Goal: Navigation & Orientation: Find specific page/section

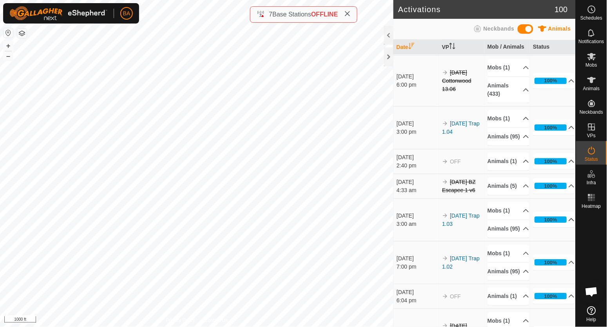
scroll to position [2008, 0]
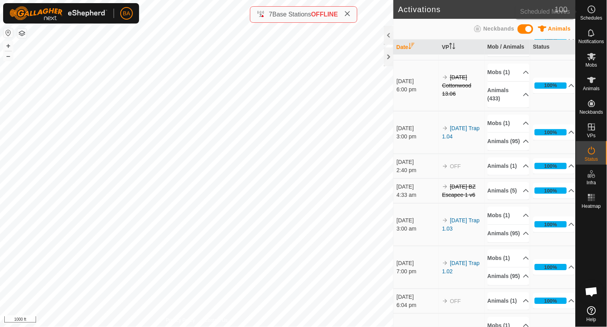
click at [591, 10] on icon at bounding box center [591, 9] width 9 height 9
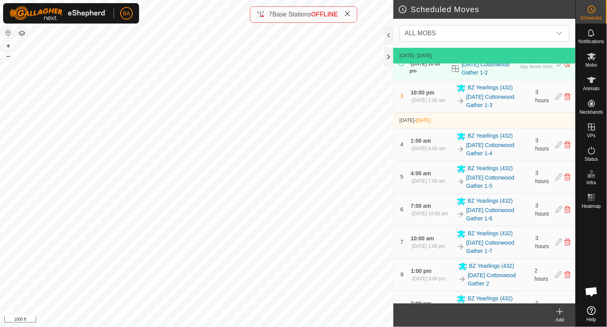
scroll to position [98, 0]
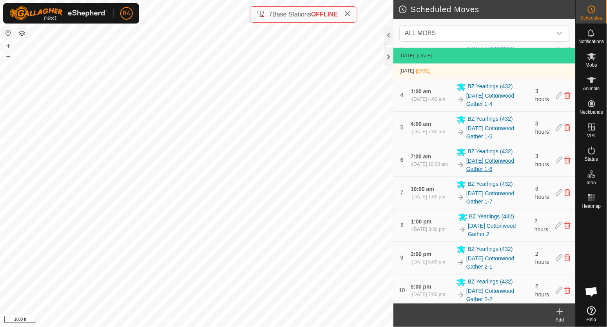
click at [472, 173] on link "[DATE] Cottonwood Gather 1-6" at bounding box center [499, 165] width 64 height 16
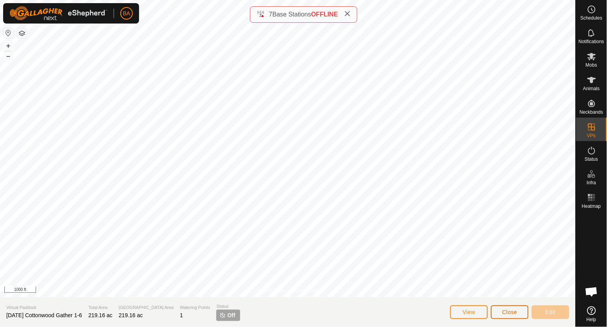
click at [505, 313] on span "Close" at bounding box center [510, 312] width 15 height 6
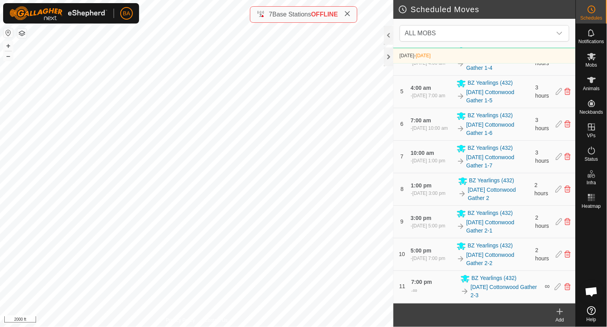
scroll to position [143, 0]
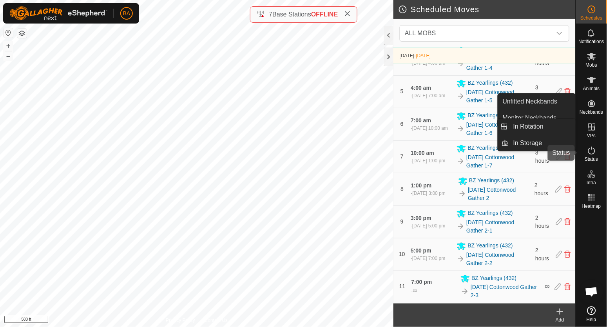
click at [594, 152] on icon at bounding box center [591, 151] width 7 height 8
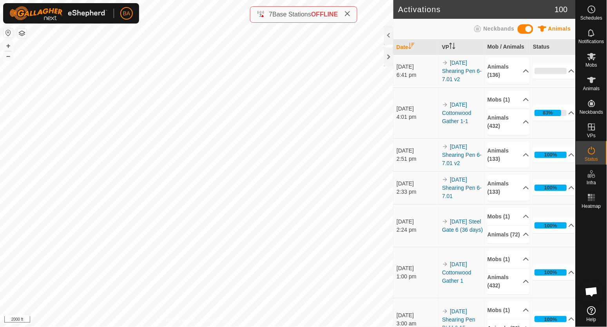
click at [587, 57] on icon at bounding box center [591, 56] width 9 height 9
